Goal: Task Accomplishment & Management: Manage account settings

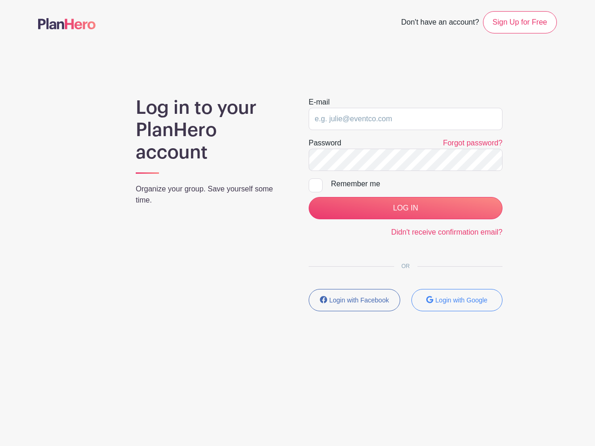
click at [297, 188] on div "E-mail Password Forgot password? Remember me LOG IN Didn't receive confirmation…" at bounding box center [405, 208] width 216 height 222
click at [405, 208] on input "LOG IN" at bounding box center [406, 208] width 194 height 22
